Goal: Task Accomplishment & Management: Manage account settings

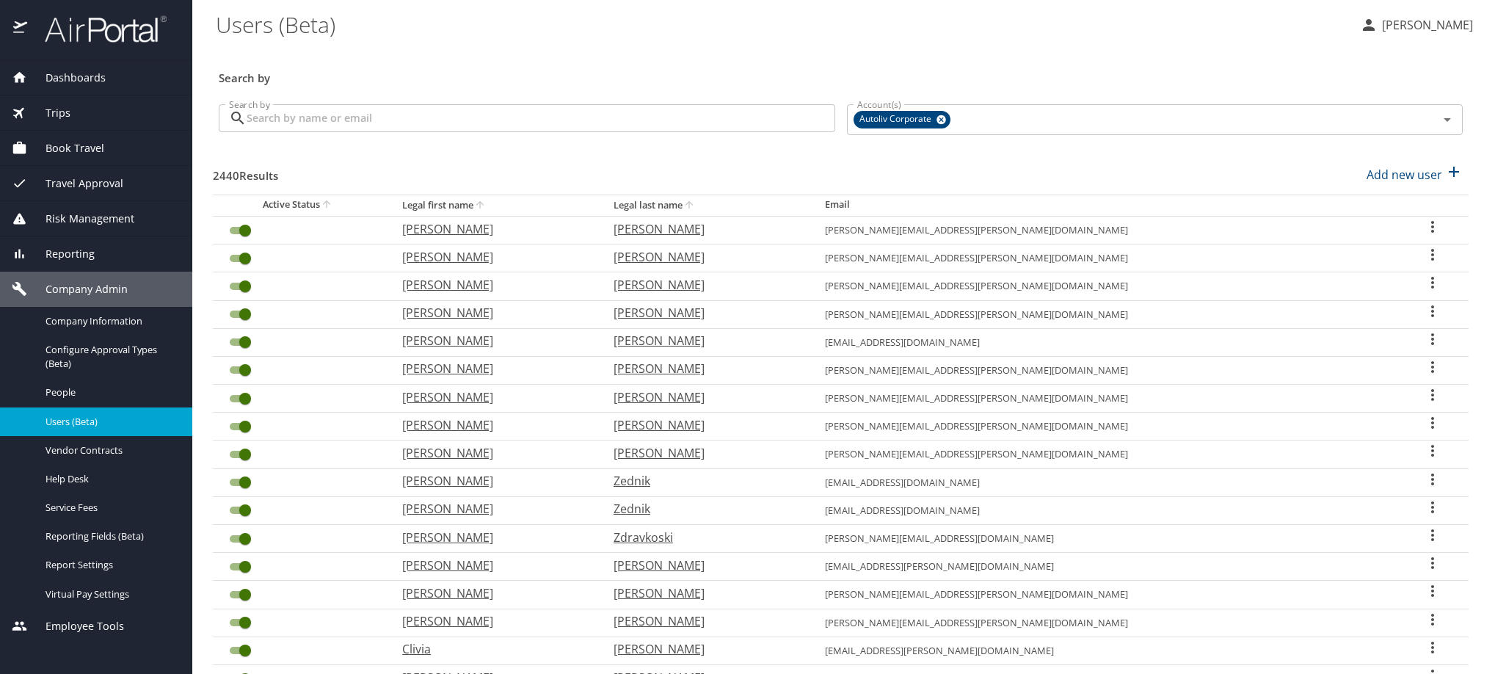
click at [478, 121] on input "Search by" at bounding box center [541, 118] width 589 height 28
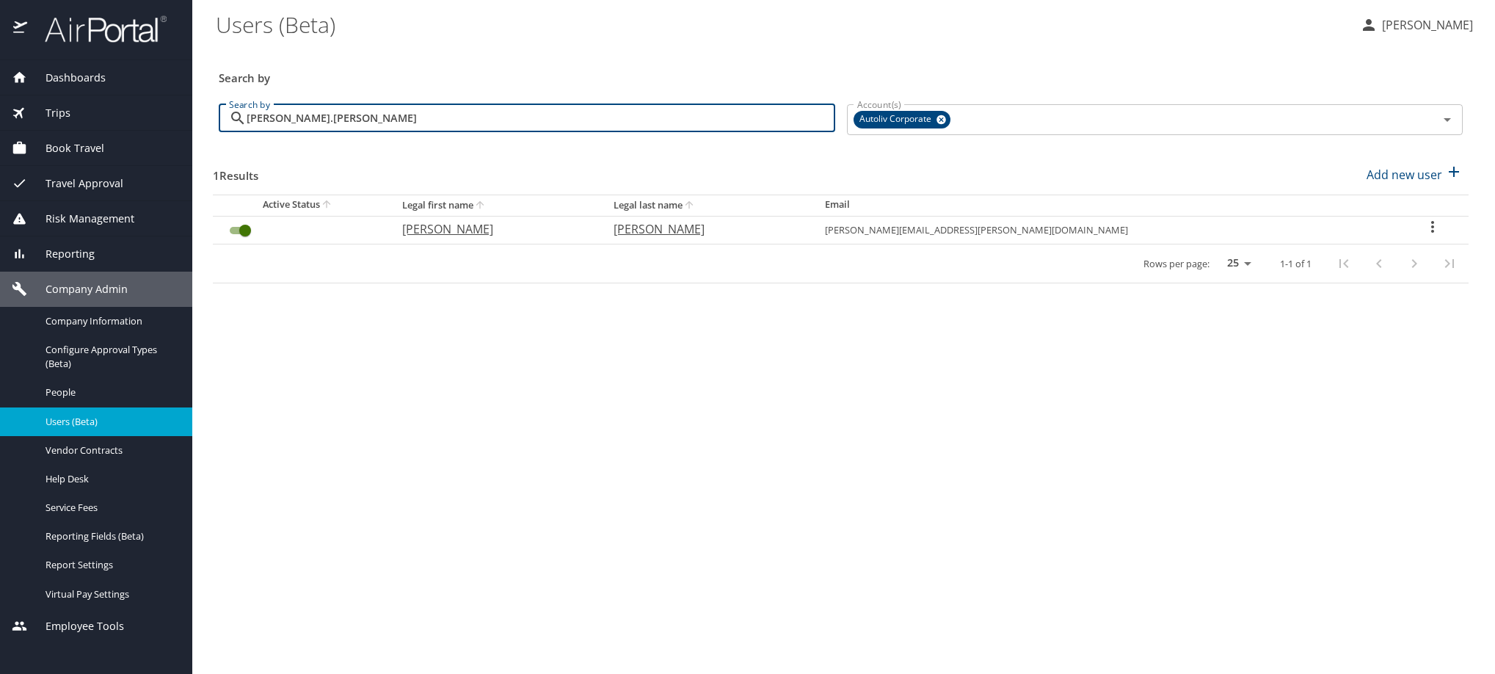
type input "ivan.fermin"
click at [1432, 236] on icon "User Search Table" at bounding box center [1433, 227] width 18 height 18
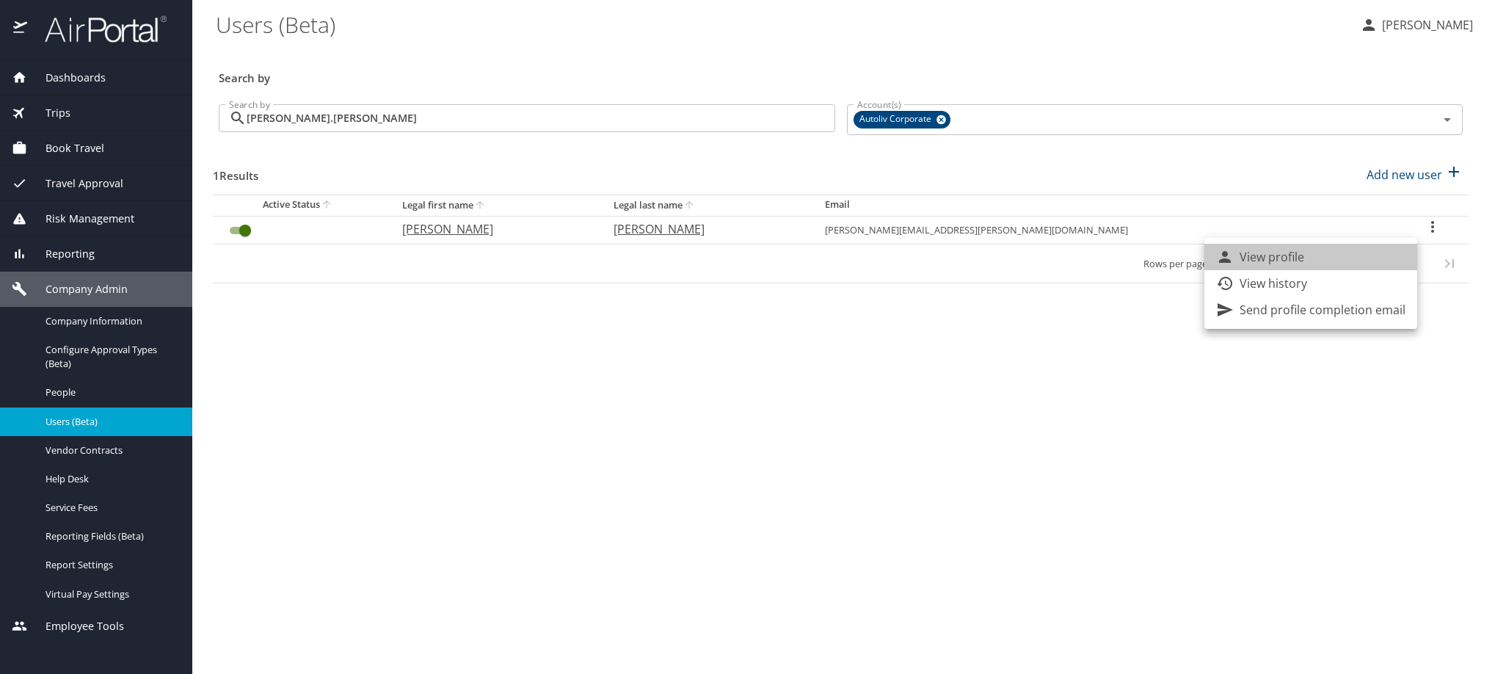
click at [1386, 258] on li "View profile" at bounding box center [1311, 257] width 213 height 26
select select "US"
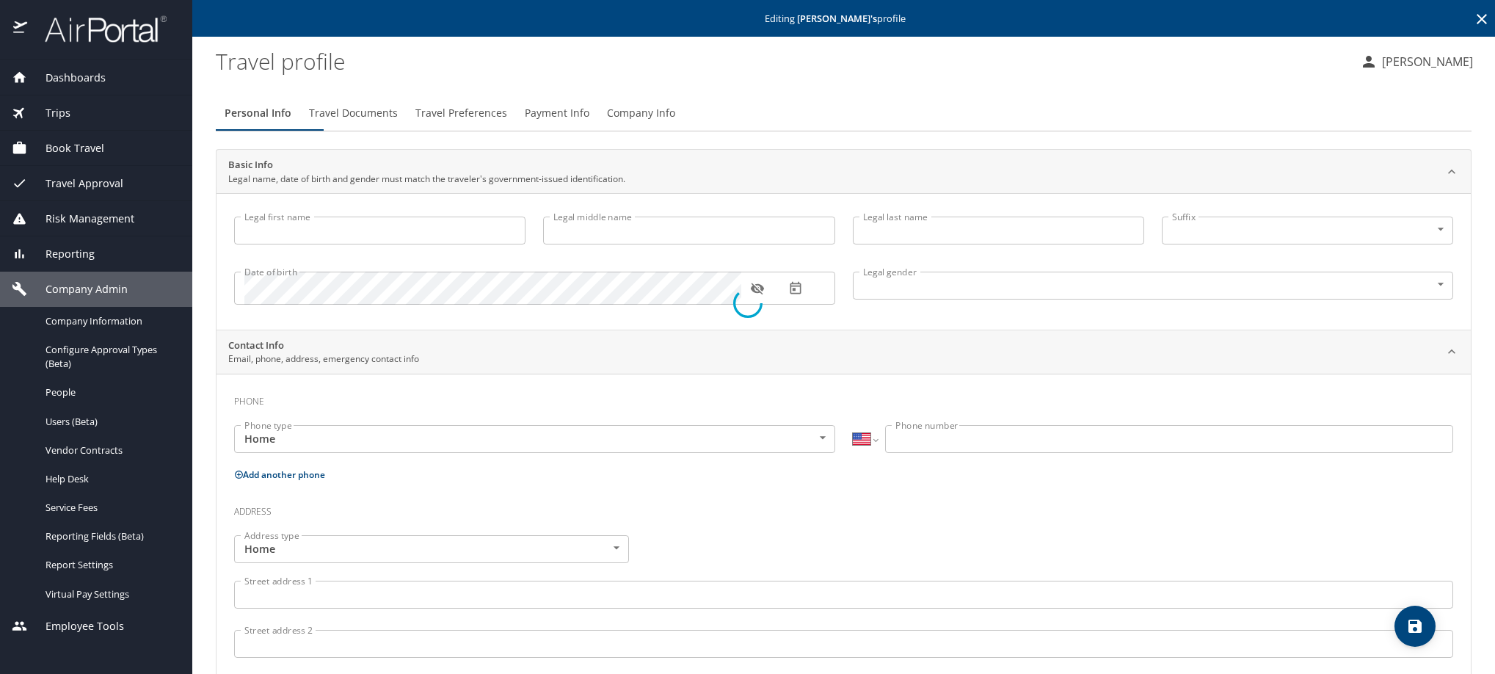
type input "Cristobal"
type input "Fermin"
type input "Male"
select select "MX"
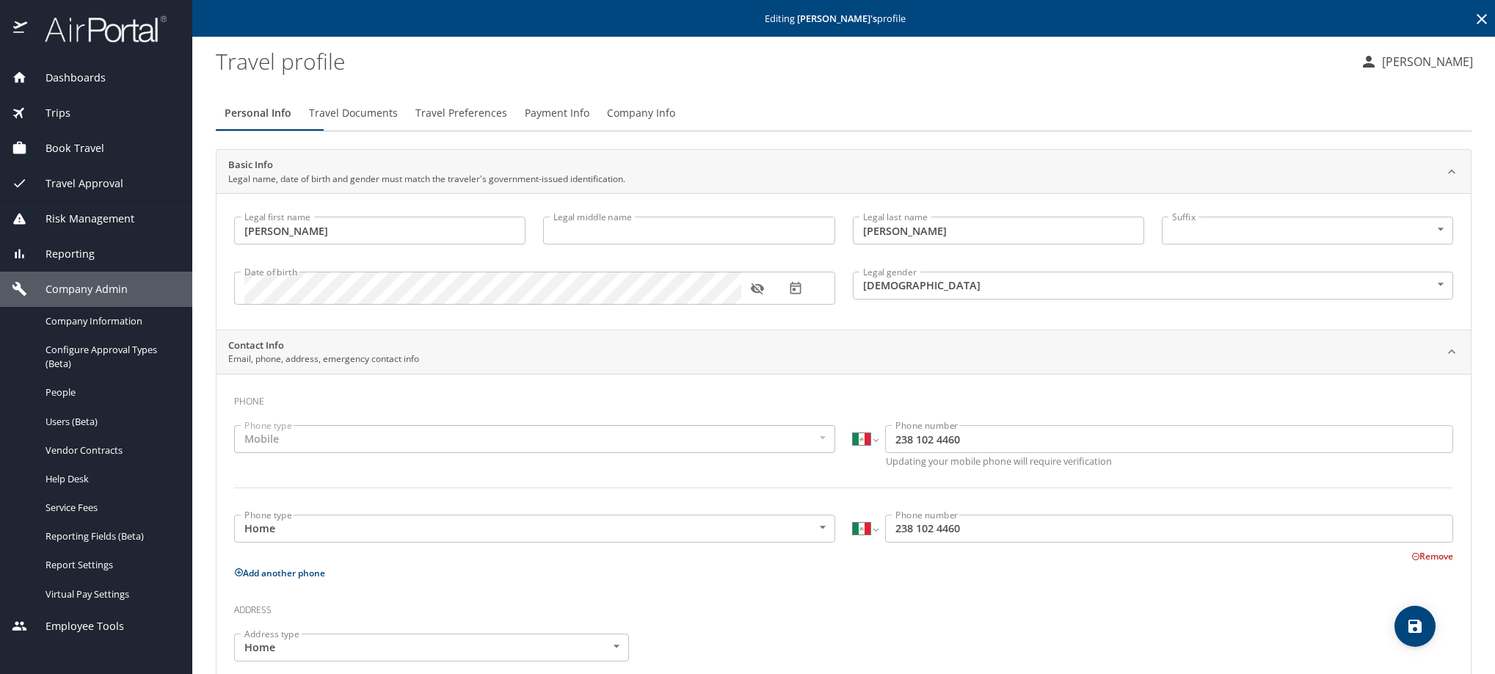
click at [684, 131] on button "Company Info" at bounding box center [641, 112] width 86 height 35
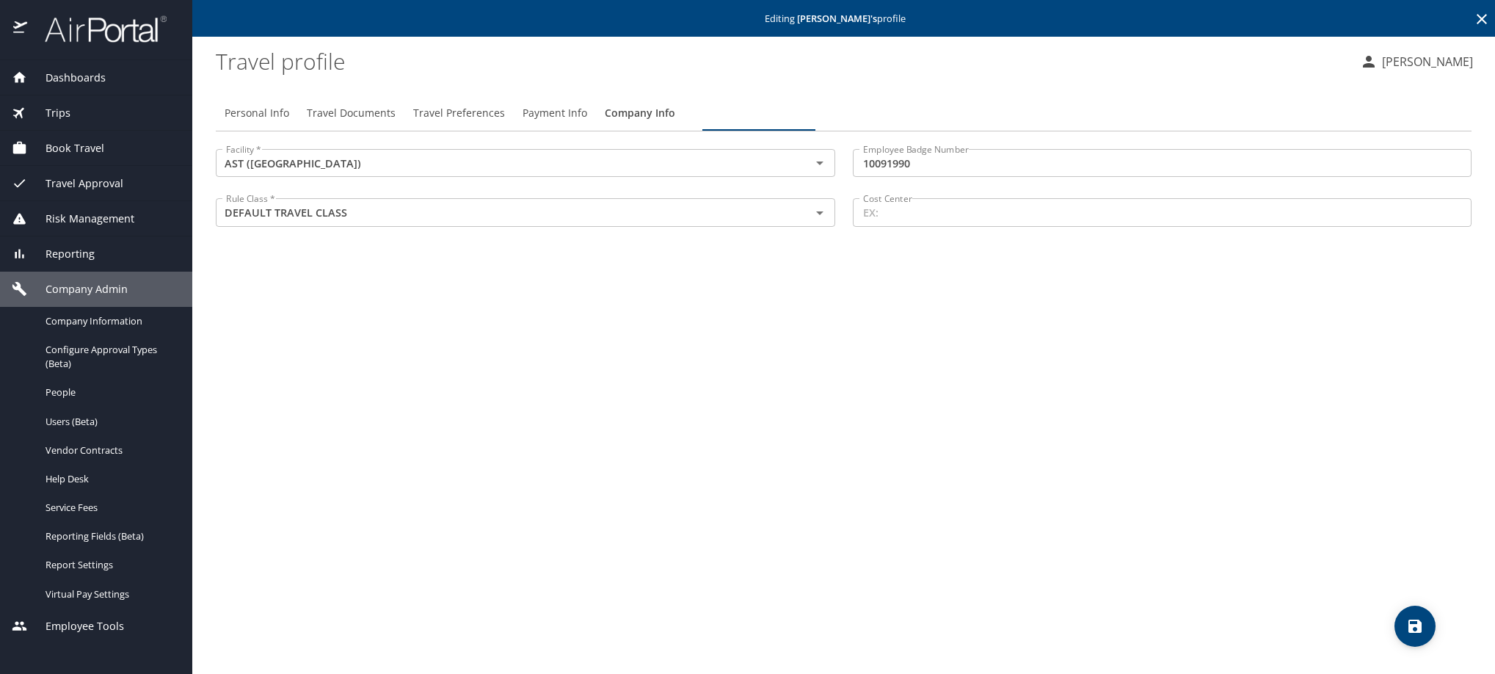
click at [948, 226] on input "Cost Center" at bounding box center [1163, 212] width 620 height 28
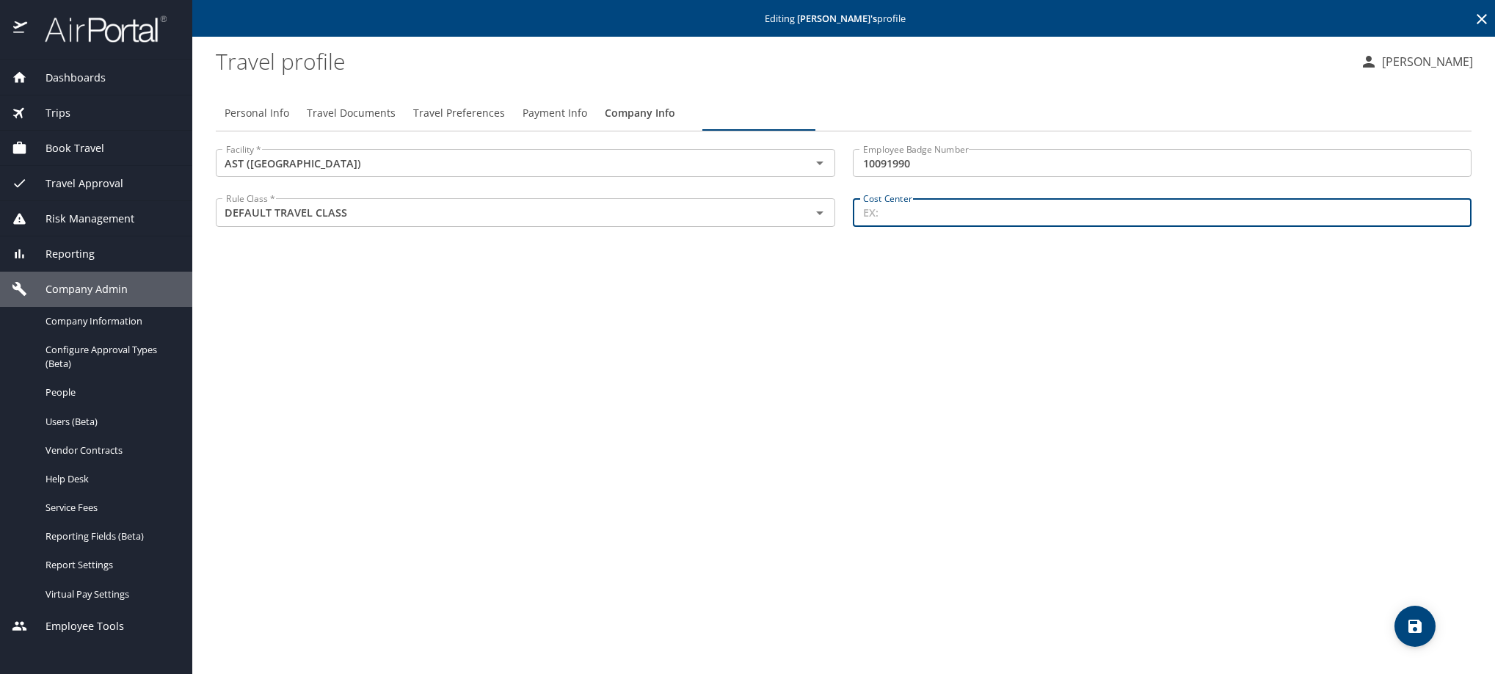
paste input "25425"
type input "25425"
click at [1423, 617] on icon "save" at bounding box center [1416, 626] width 18 height 18
